Goal: Task Accomplishment & Management: Complete application form

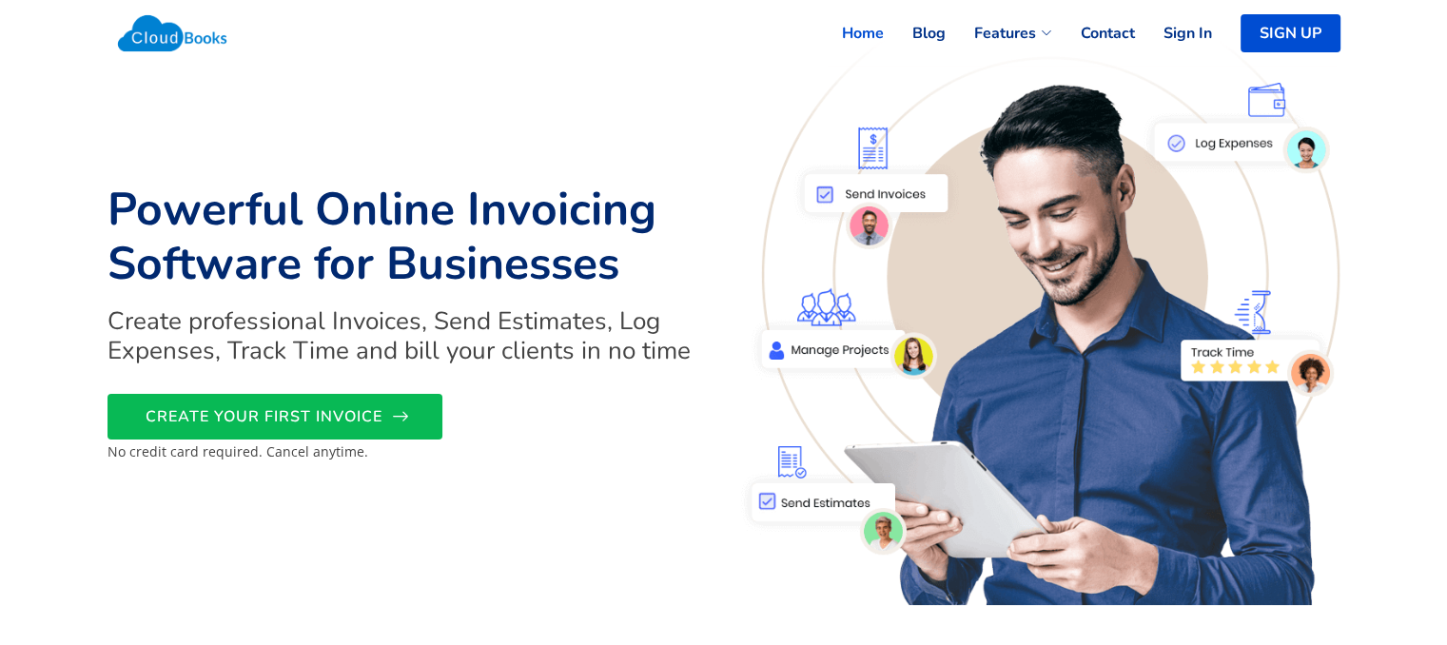
click at [321, 417] on span "CREATE YOUR FIRST INVOICE" at bounding box center [264, 417] width 237 height 0
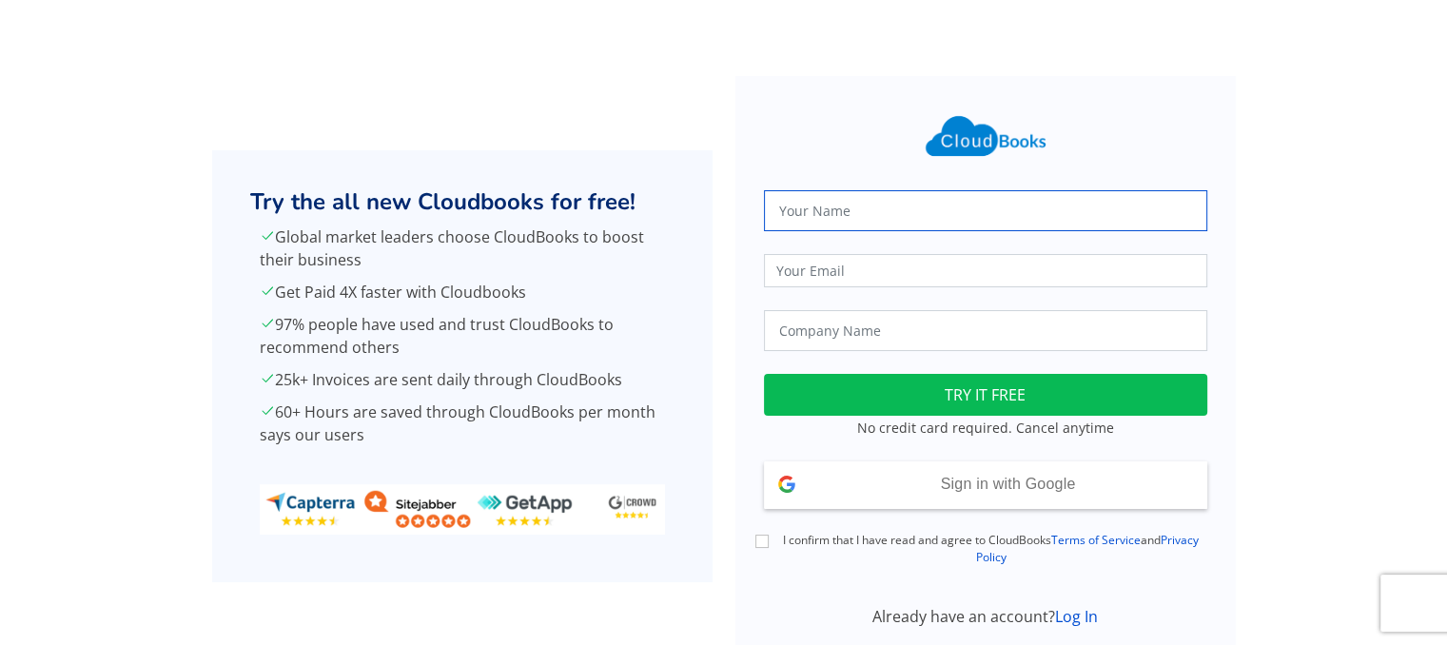
click at [869, 207] on input "text" at bounding box center [985, 210] width 443 height 41
type input "may thu"
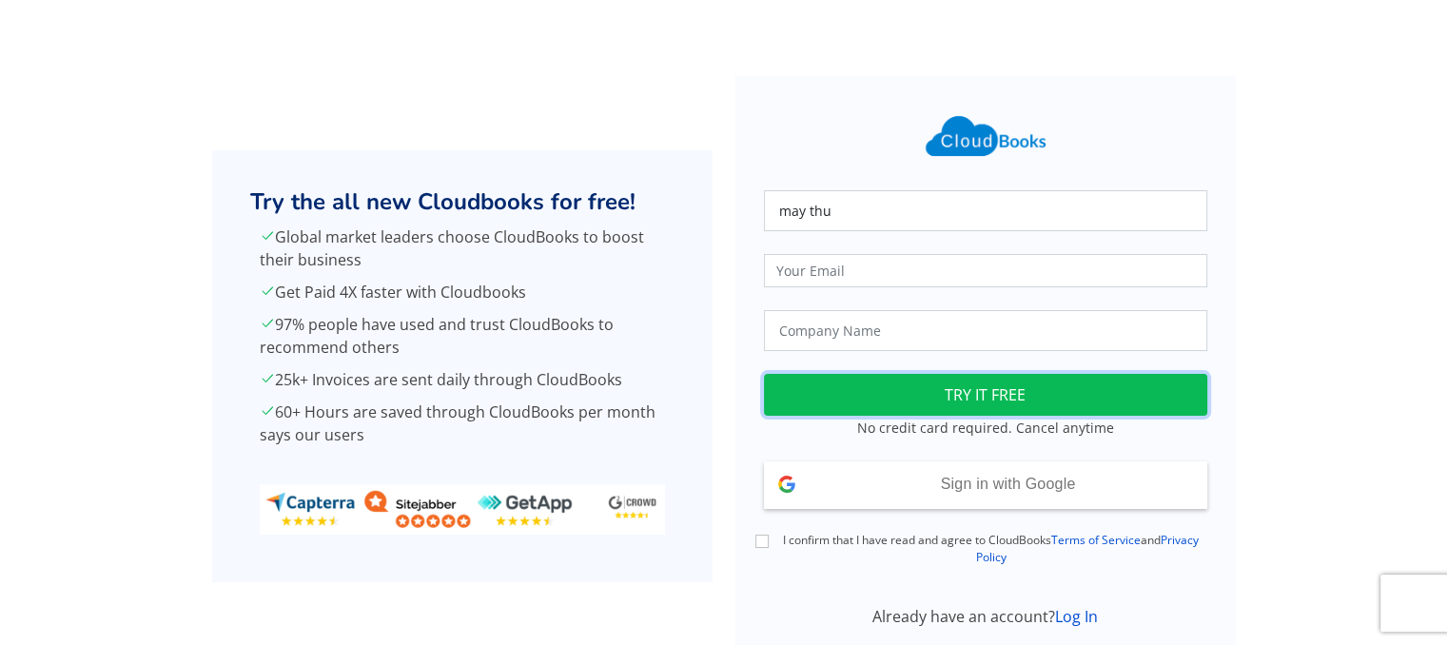
click at [969, 396] on button "TRY IT FREE" at bounding box center [985, 395] width 443 height 42
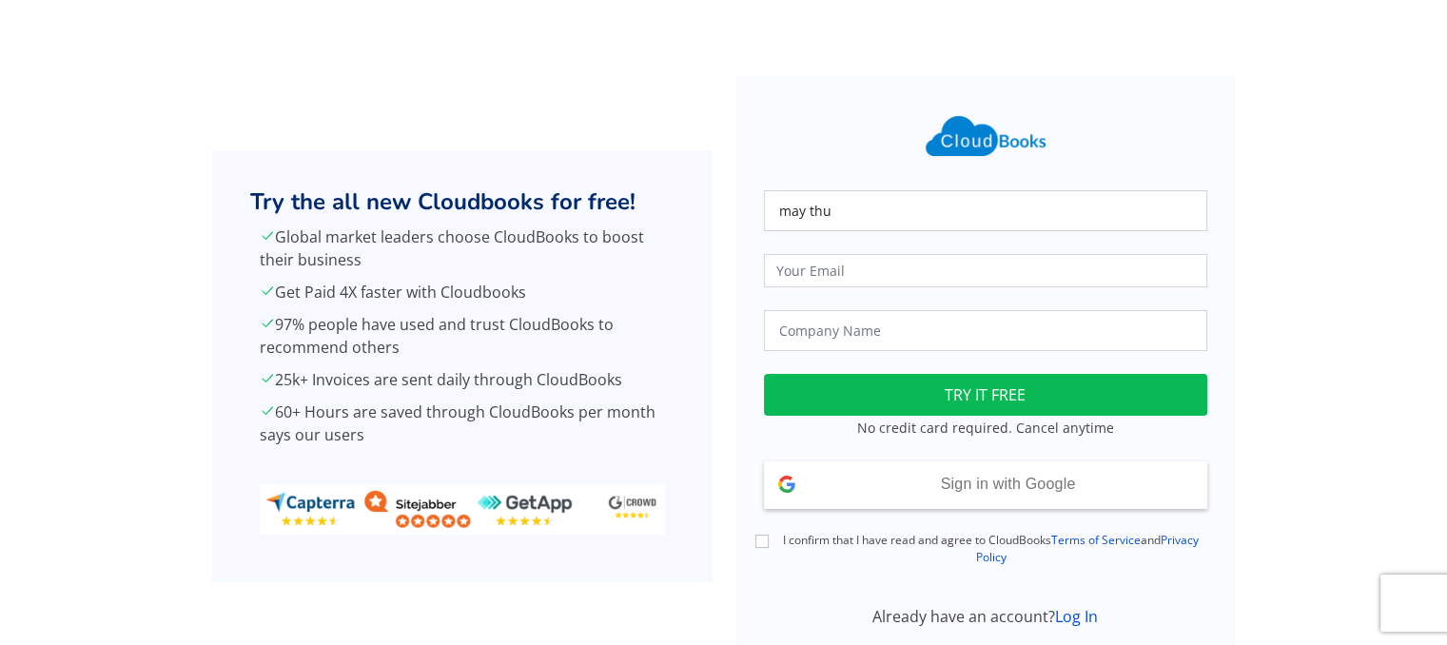
click at [1145, 48] on section "Try the all new Cloudbooks for free! Global market leaders choose CloudBooks to…" at bounding box center [723, 366] width 1447 height 694
